Goal: Task Accomplishment & Management: Manage account settings

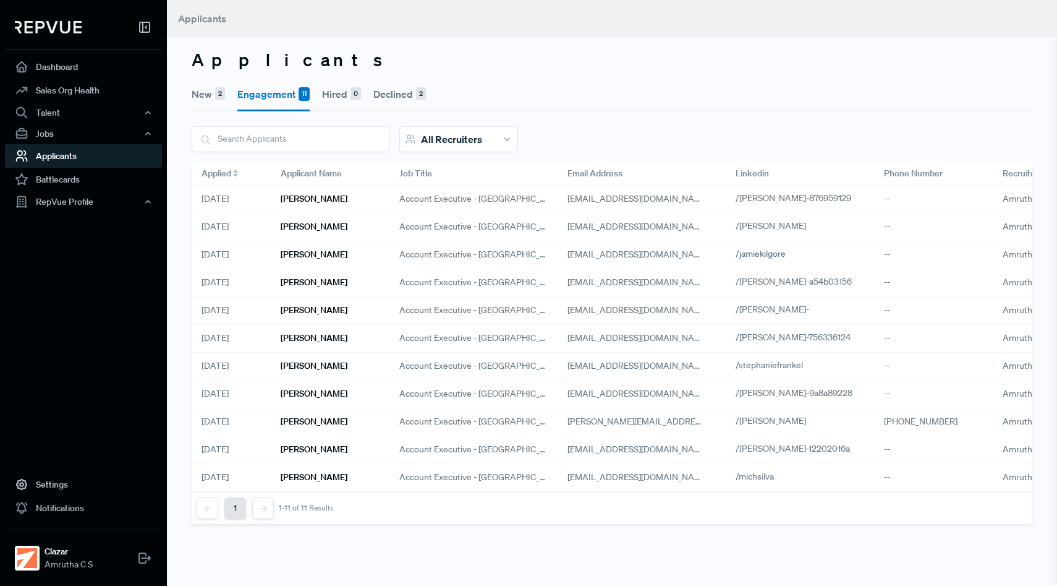
click at [205, 94] on button "New 2" at bounding box center [208, 94] width 33 height 35
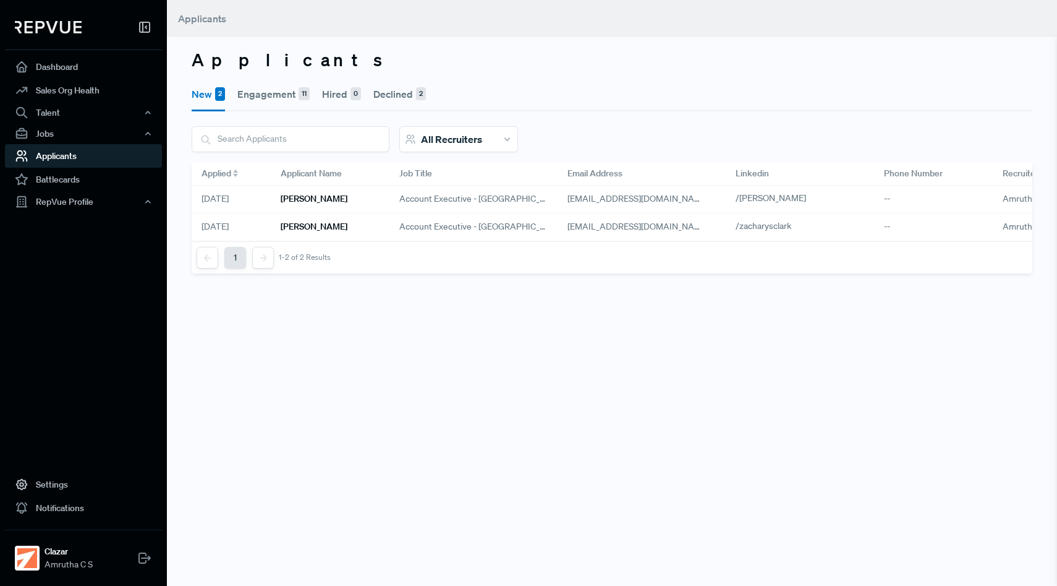
click at [260, 94] on button "Engagement 11" at bounding box center [273, 94] width 72 height 35
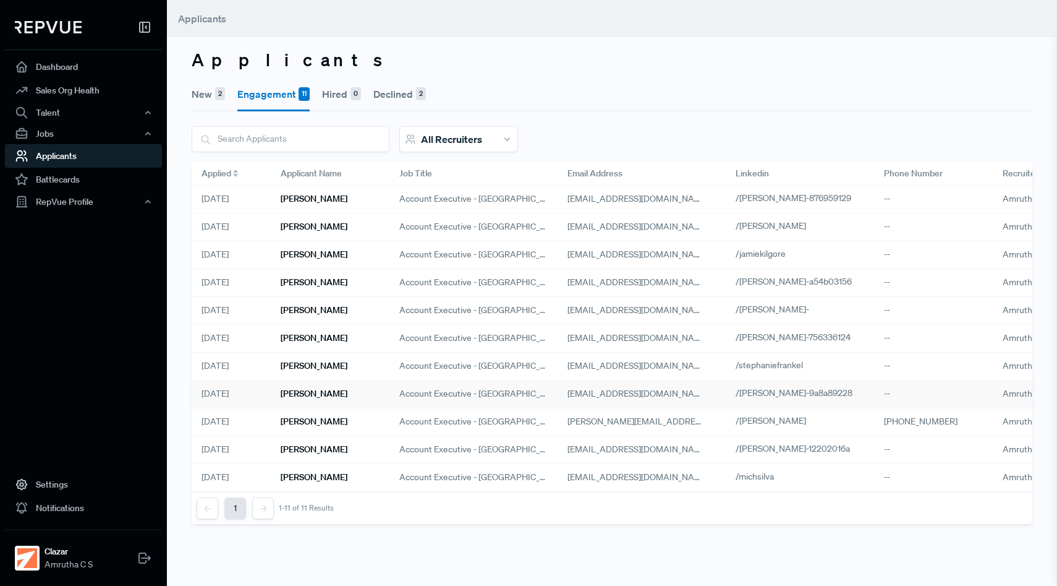
click at [307, 397] on h6 "Garrett Gilbert" at bounding box center [314, 393] width 67 height 11
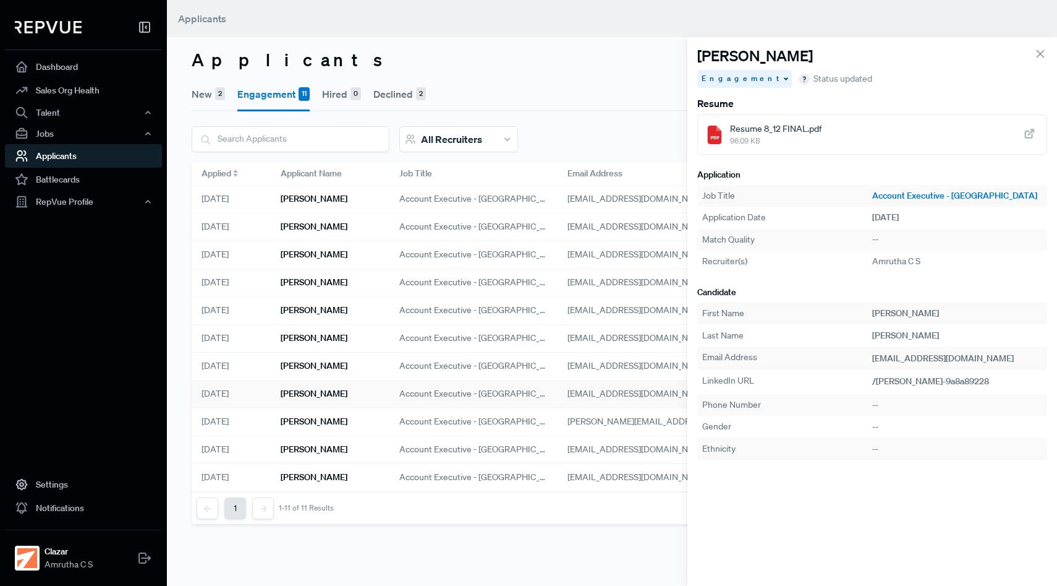
click at [1029, 134] on use at bounding box center [1030, 134] width 8 height 8
click at [735, 77] on span "Engagement" at bounding box center [742, 78] width 80 height 11
click at [737, 144] on span "Hire unsuccessful" at bounding box center [742, 142] width 70 height 11
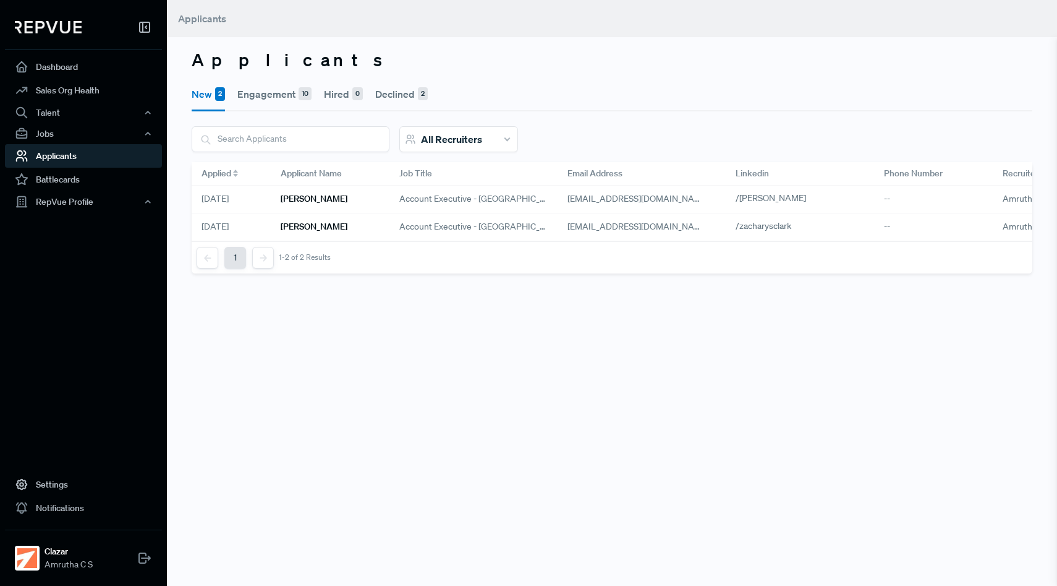
click at [266, 101] on button "Engagement 10" at bounding box center [274, 94] width 74 height 35
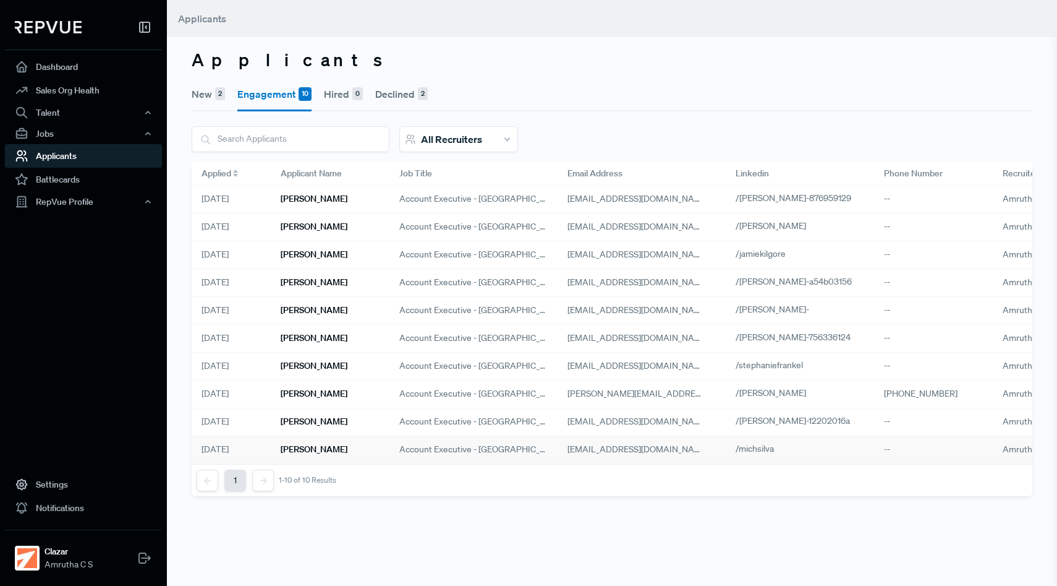
click at [316, 454] on h6 "[PERSON_NAME]" at bounding box center [314, 449] width 67 height 11
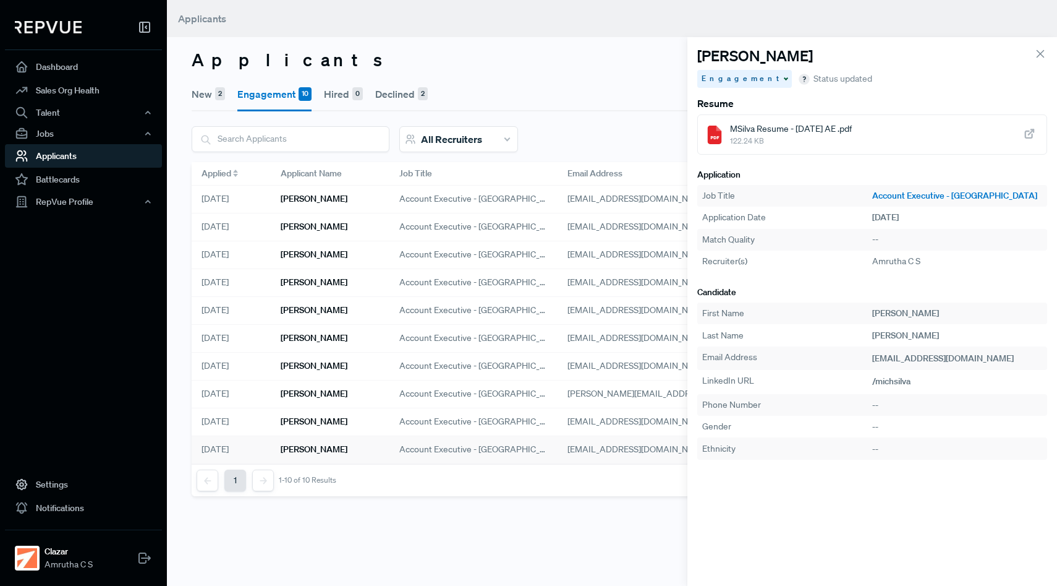
click at [1030, 134] on icon at bounding box center [1030, 134] width 14 height 14
